Goal: Information Seeking & Learning: Learn about a topic

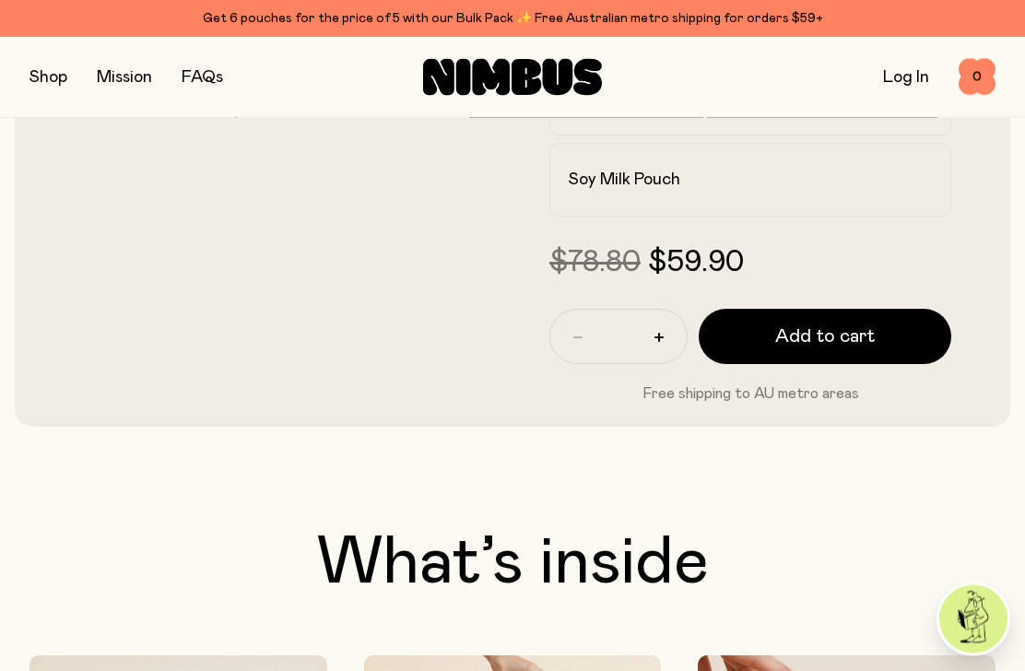
scroll to position [639, 0]
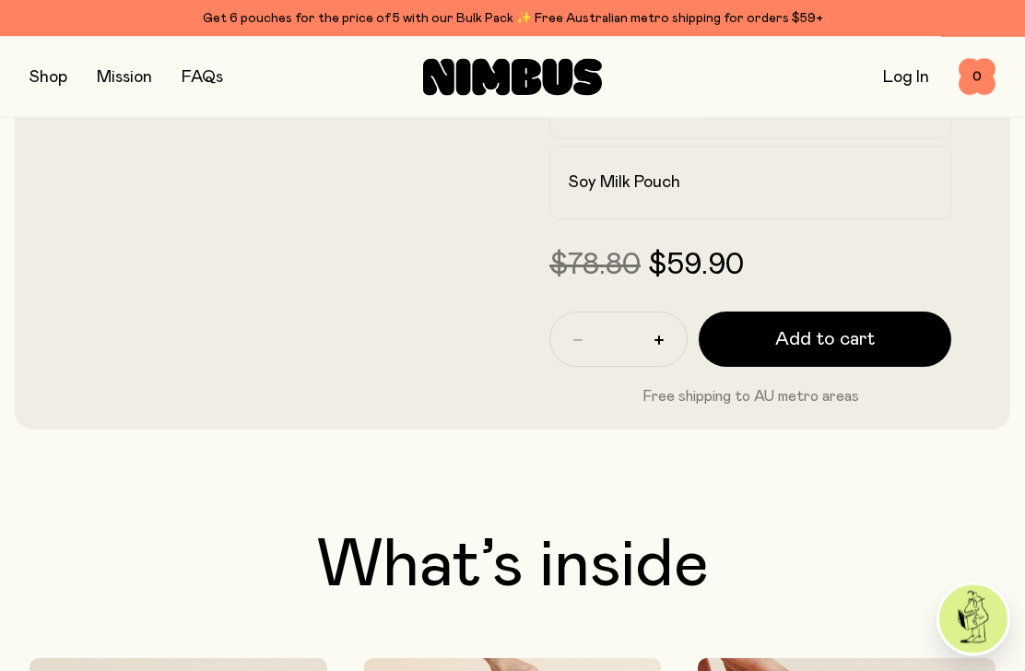
click at [51, 65] on button "button" at bounding box center [49, 78] width 38 height 26
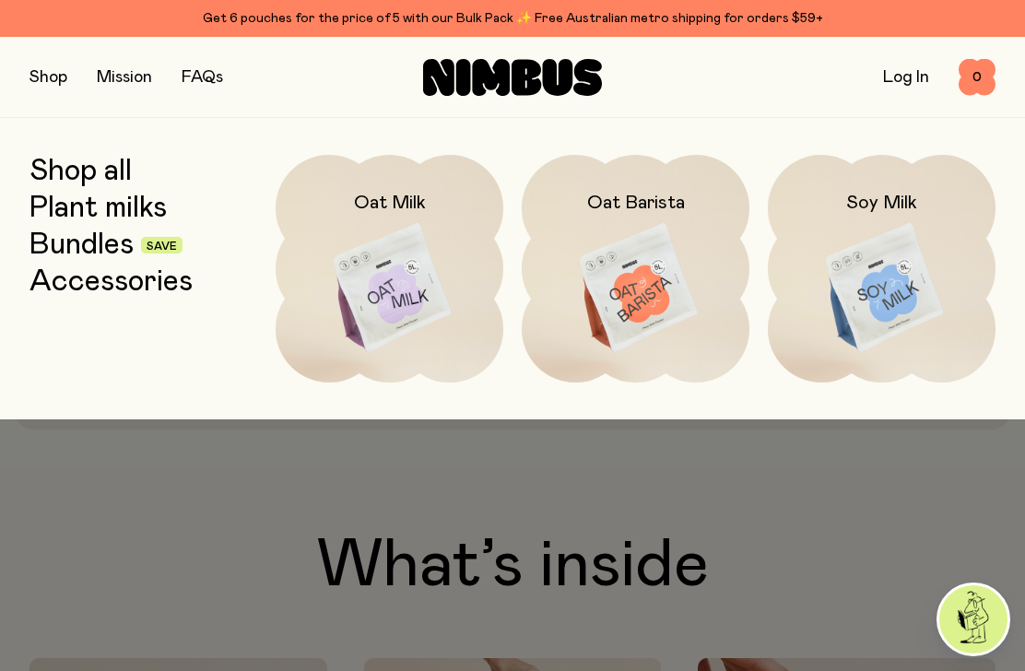
click at [394, 288] on img at bounding box center [390, 288] width 228 height 267
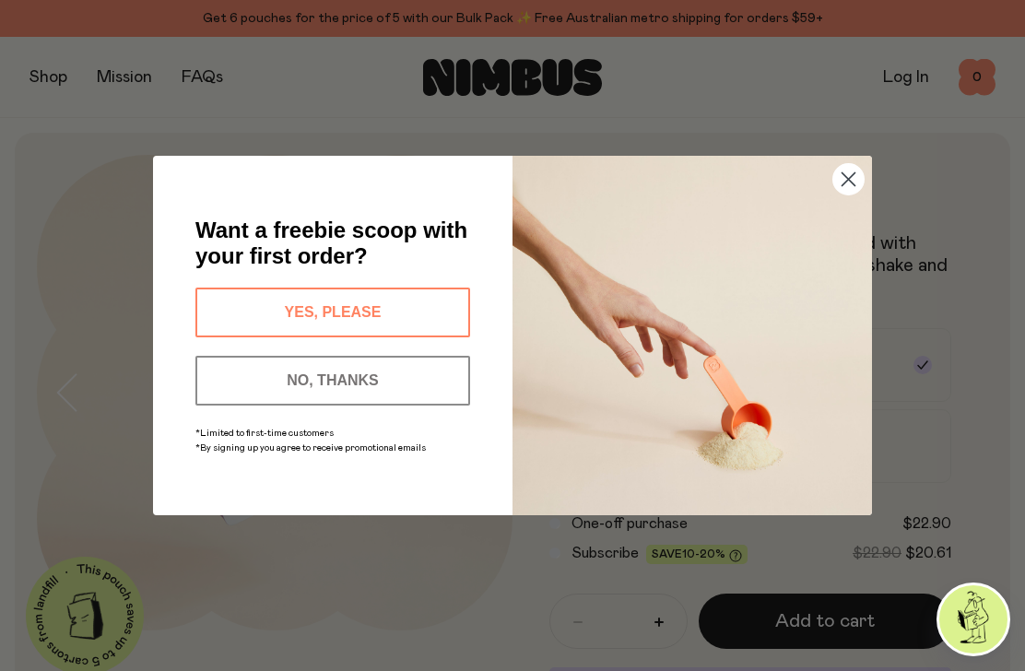
click at [845, 183] on icon "Close dialog" at bounding box center [849, 179] width 13 height 13
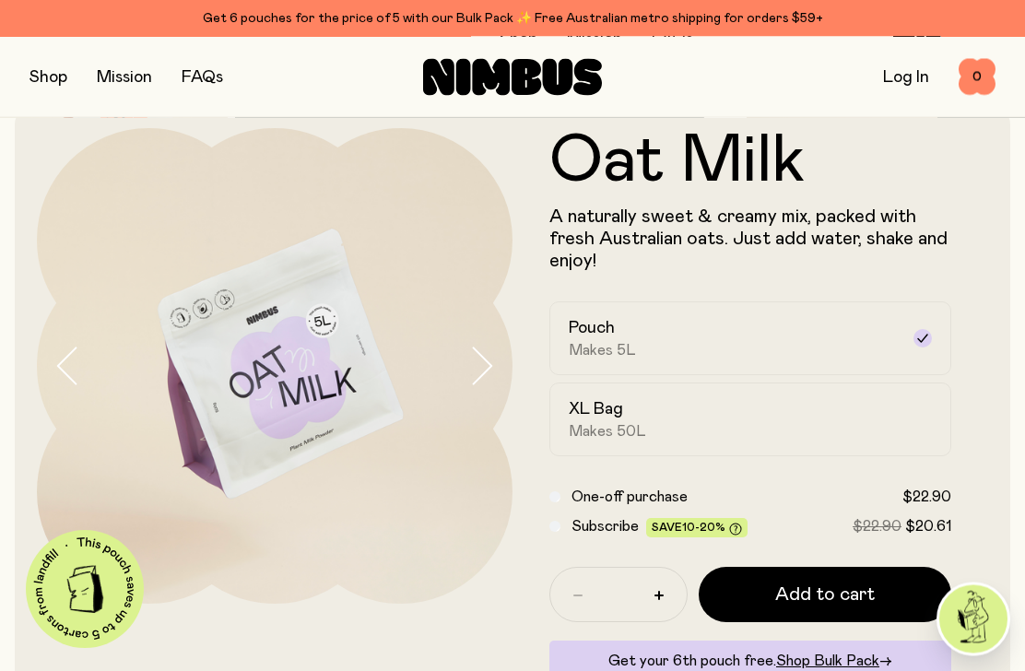
scroll to position [27, 0]
click at [590, 412] on h2 "XL Bag" at bounding box center [596, 409] width 54 height 22
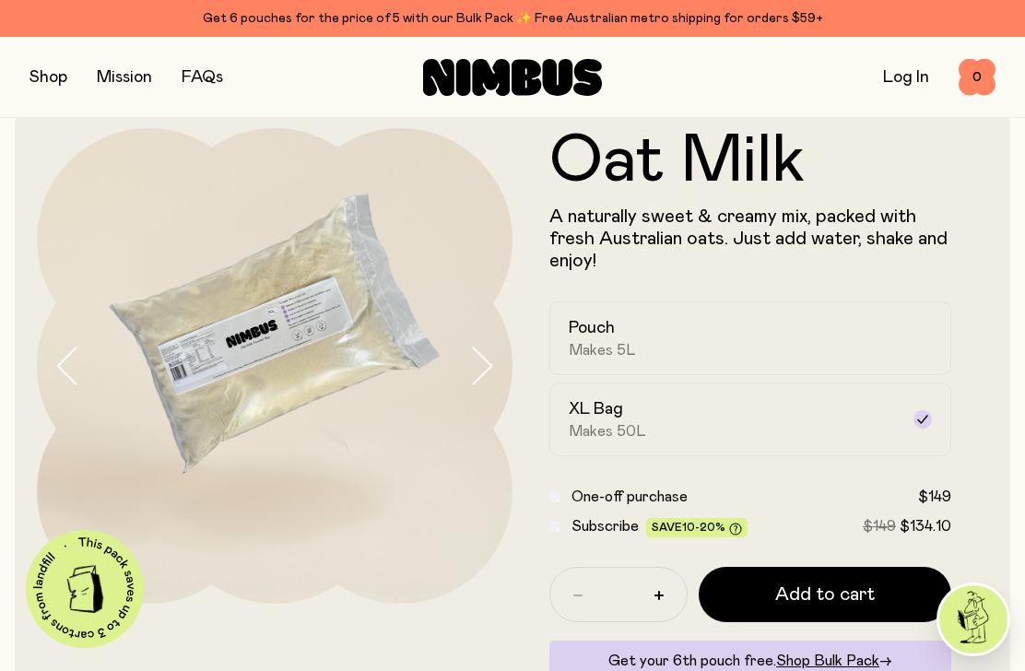
click at [594, 338] on h2 "Pouch" at bounding box center [592, 328] width 46 height 22
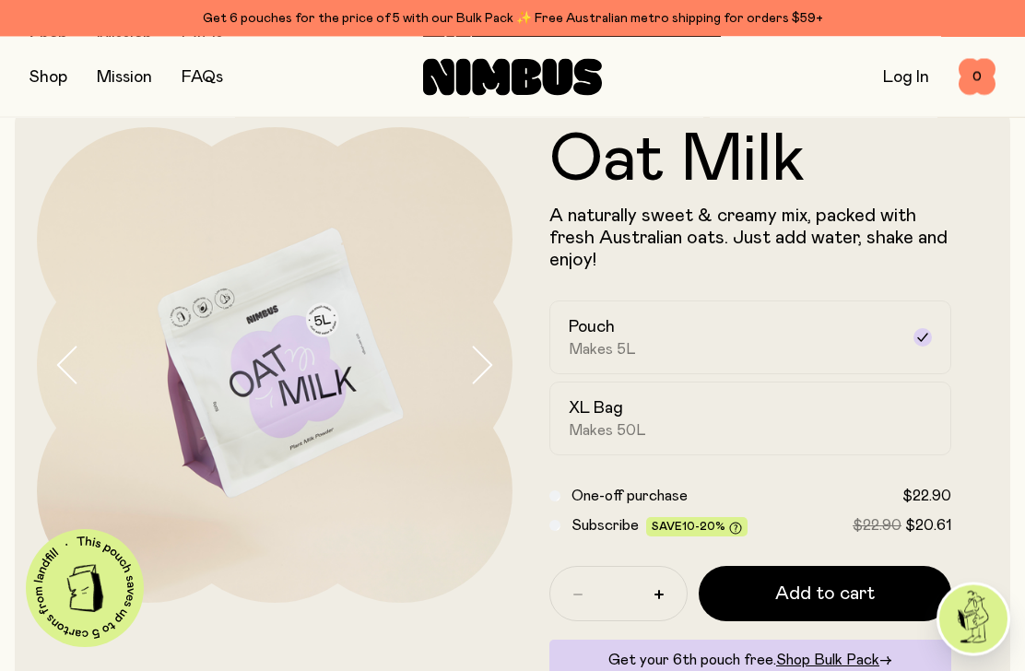
scroll to position [0, 0]
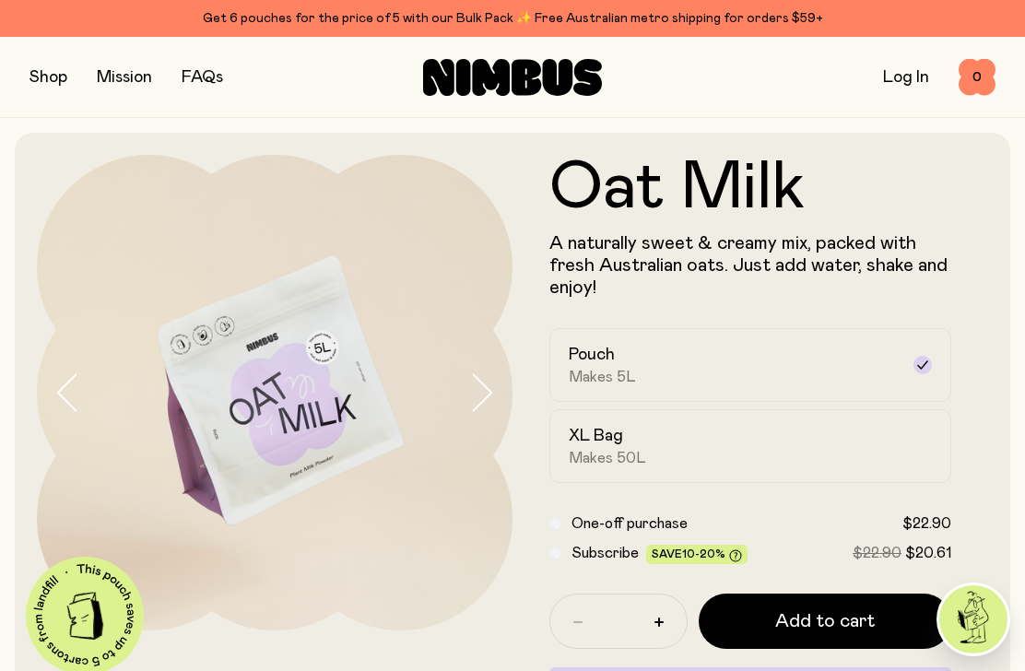
click at [209, 74] on link "FAQs" at bounding box center [202, 77] width 41 height 17
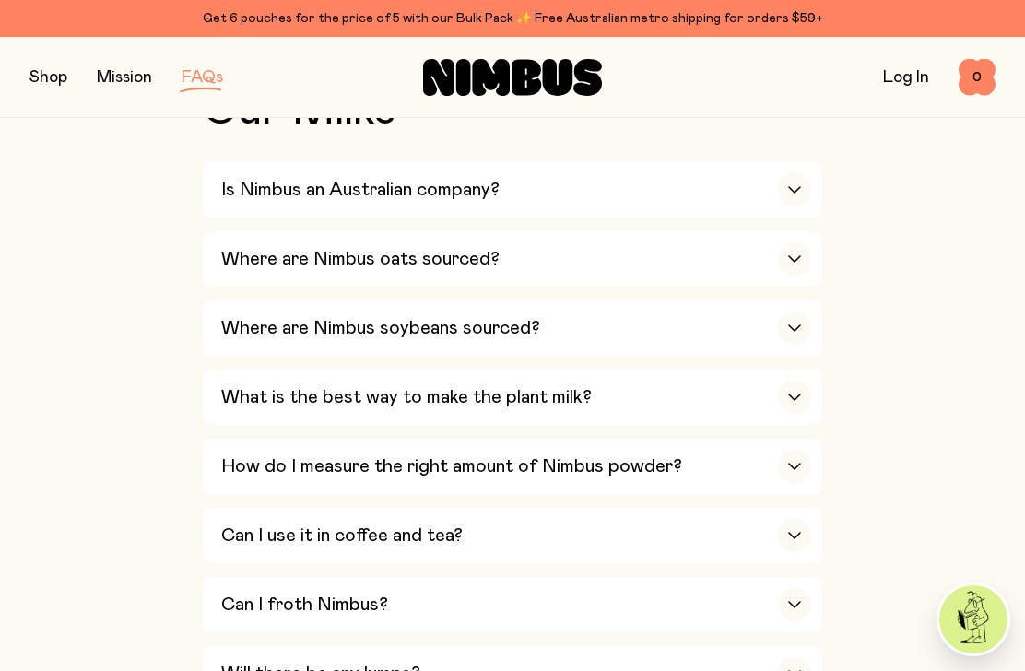
scroll to position [671, 0]
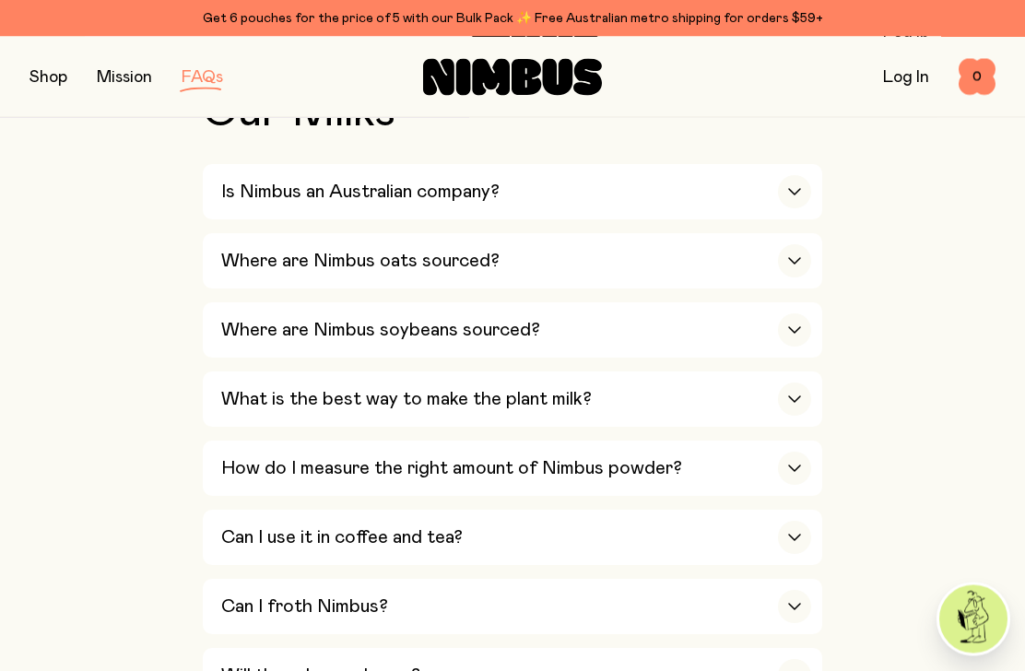
click at [787, 258] on icon "button" at bounding box center [794, 261] width 15 height 7
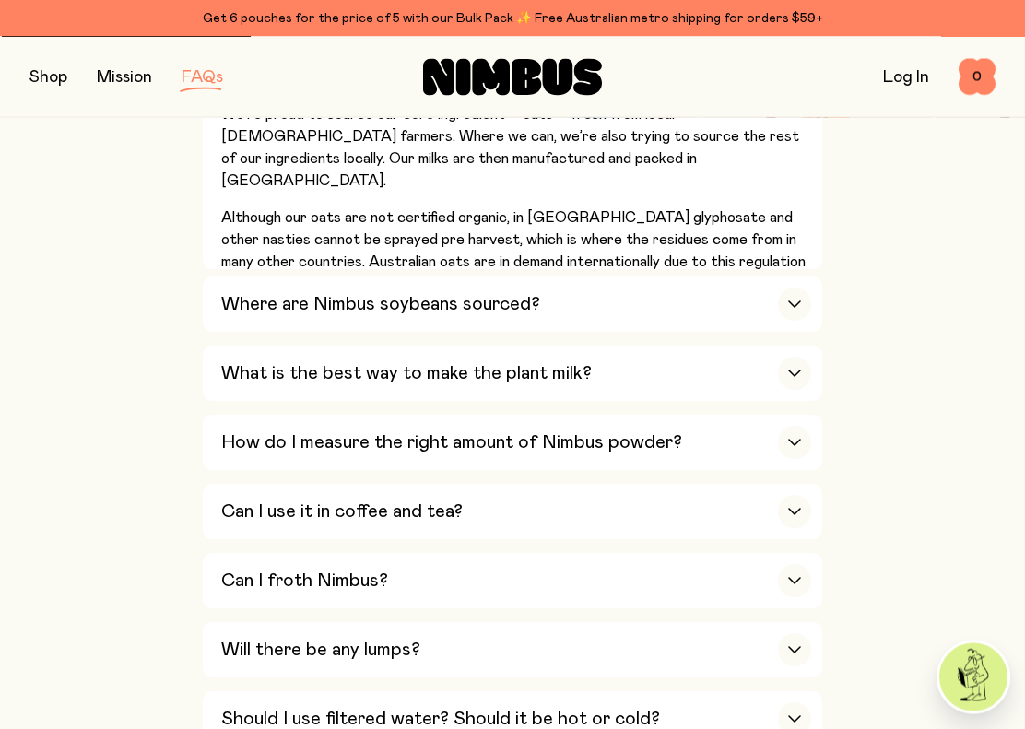
scroll to position [860, 0]
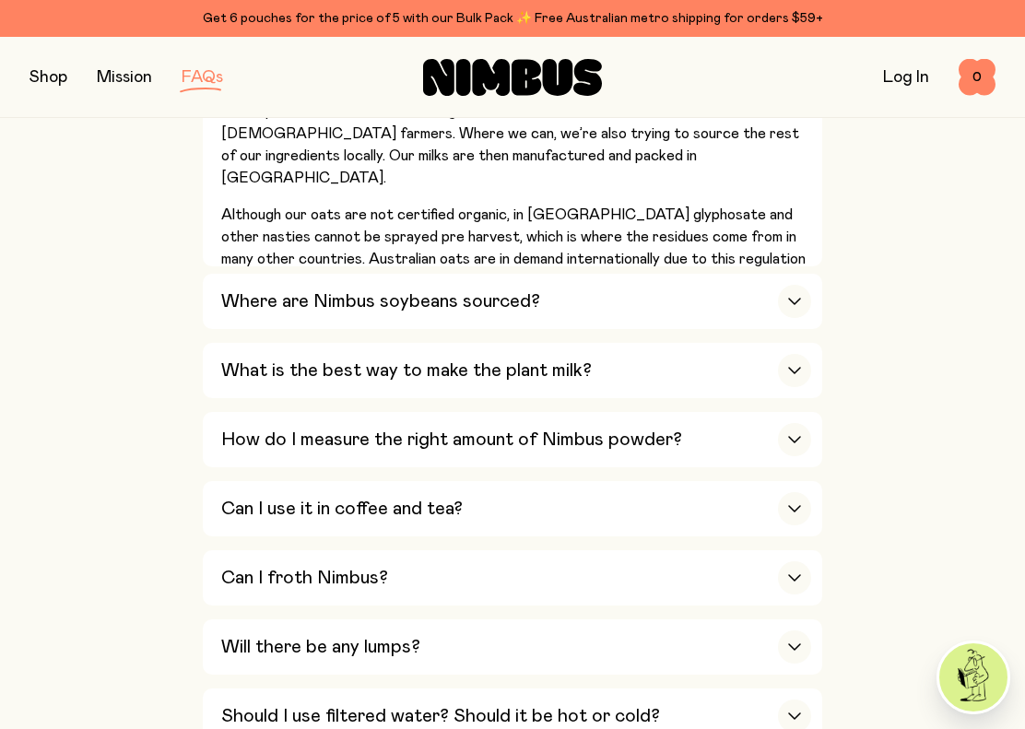
click at [800, 354] on div "button" at bounding box center [794, 370] width 33 height 33
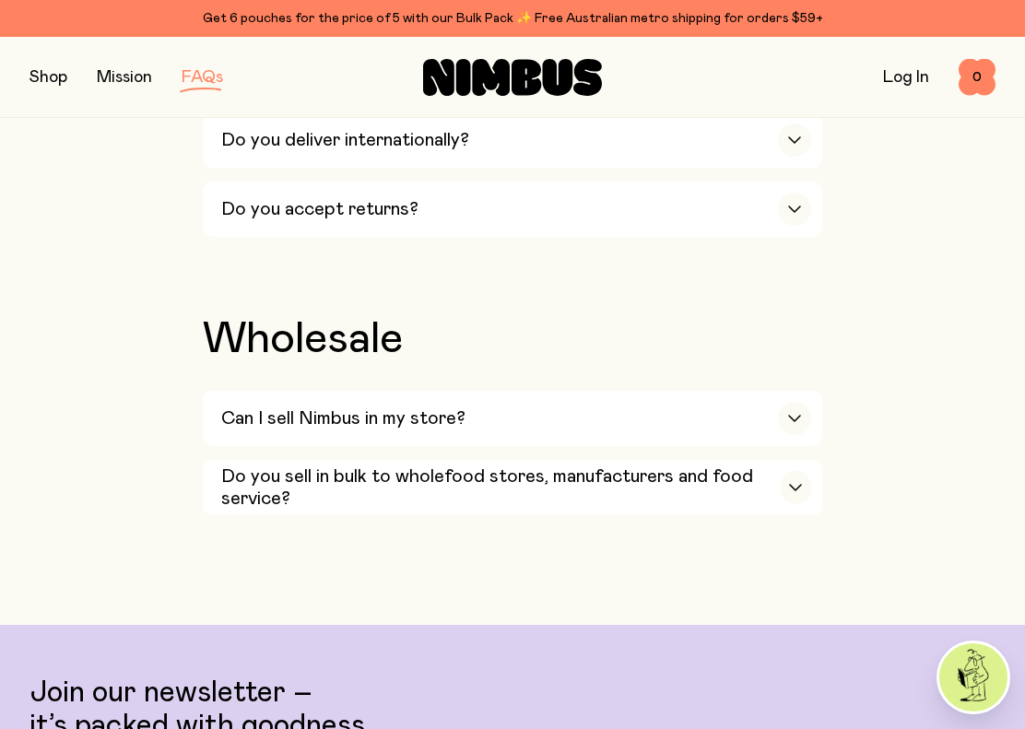
scroll to position [4170, 0]
